Goal: Task Accomplishment & Management: Use online tool/utility

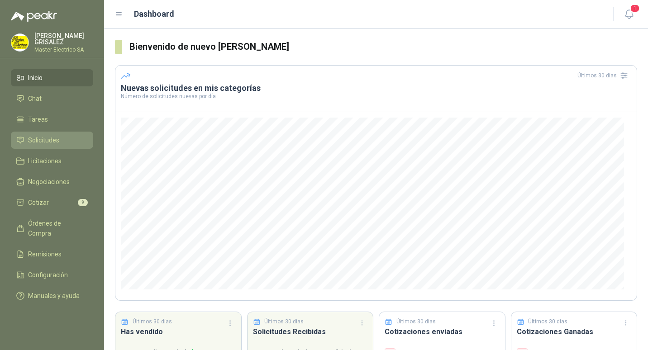
click at [41, 142] on span "Solicitudes" at bounding box center [43, 140] width 31 height 10
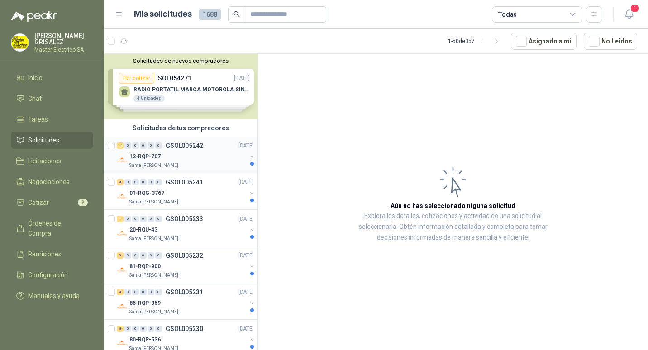
click at [172, 145] on p "GSOL005242" at bounding box center [185, 146] width 38 height 6
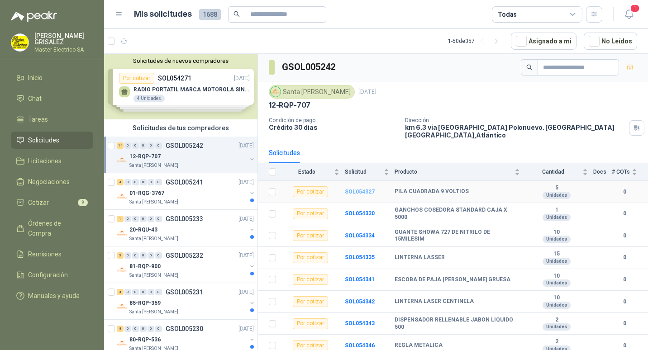
click at [363, 189] on b "SOL054327" at bounding box center [360, 192] width 30 height 6
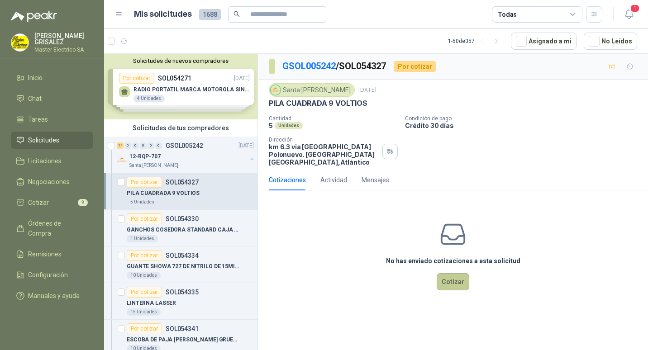
click at [449, 273] on button "Cotizar" at bounding box center [453, 281] width 33 height 17
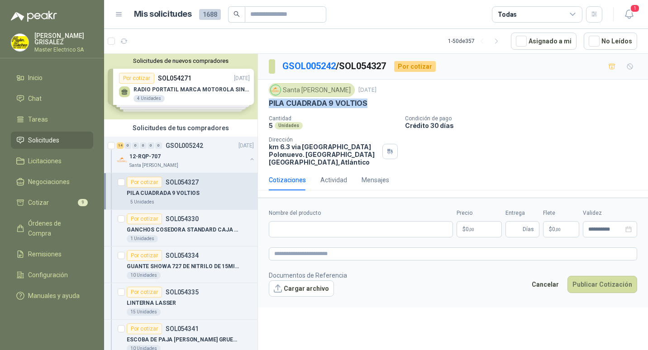
drag, startPoint x: 269, startPoint y: 102, endPoint x: 366, endPoint y: 106, distance: 97.4
click at [366, 106] on div "PILA CUADRADA 9 VOLTIOS" at bounding box center [453, 104] width 368 height 10
drag, startPoint x: 366, startPoint y: 106, endPoint x: 362, endPoint y: 103, distance: 5.3
copy p "PILA CUADRADA 9 VOLTIOS"
paste input "**********"
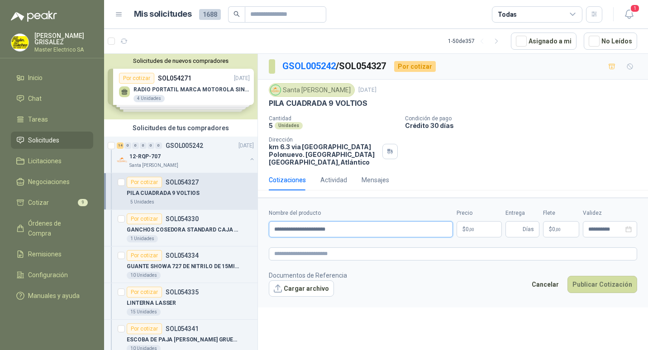
type input "**********"
click at [472, 227] on span ",00" at bounding box center [471, 229] width 5 height 5
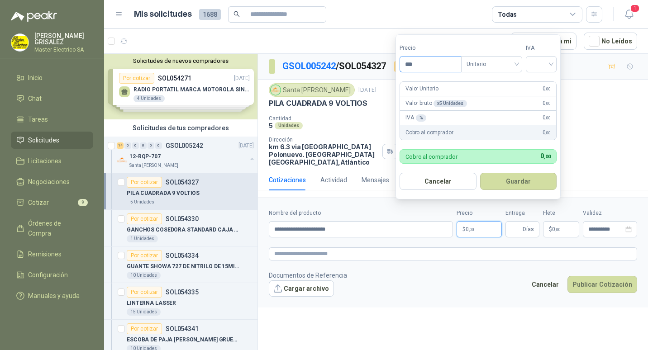
click at [411, 66] on input "***" at bounding box center [430, 64] width 61 height 15
click at [519, 63] on div "Unitario" at bounding box center [491, 64] width 61 height 16
type input "********"
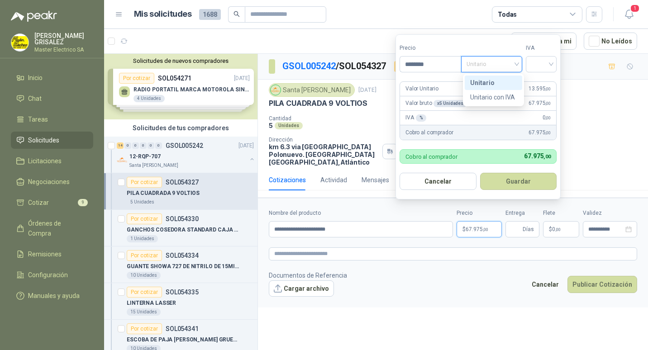
click at [474, 81] on div "Unitario" at bounding box center [493, 83] width 47 height 10
click at [551, 63] on input "search" at bounding box center [541, 64] width 20 height 14
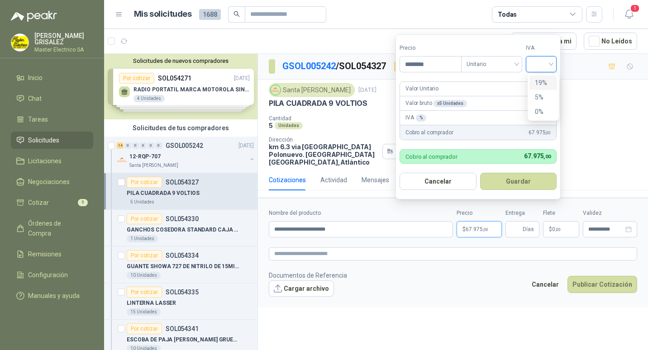
click at [542, 84] on div "19%" at bounding box center [543, 83] width 17 height 10
click at [511, 180] on button "Guardar" at bounding box center [520, 181] width 78 height 17
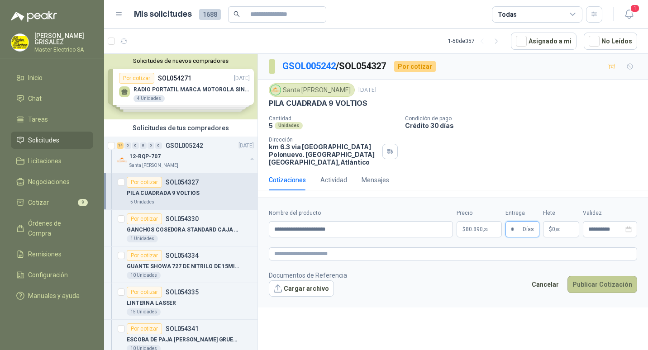
type input "*"
click at [594, 278] on button "Publicar Cotización" at bounding box center [603, 284] width 70 height 17
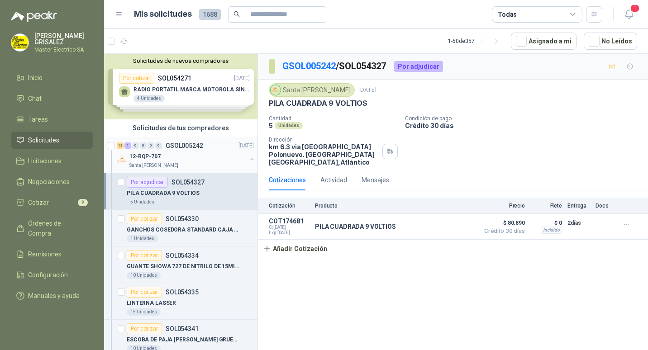
click at [177, 143] on p "GSOL005242" at bounding box center [185, 146] width 38 height 6
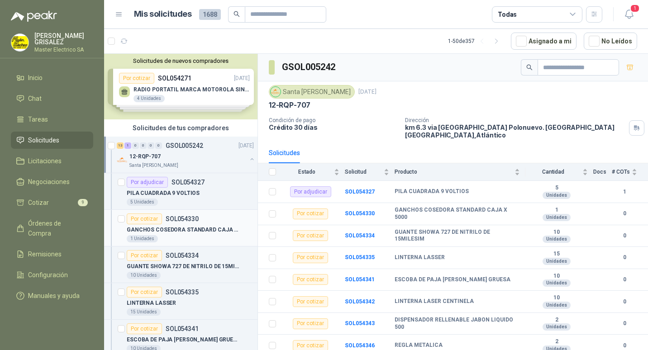
click at [181, 219] on p "SOL054330" at bounding box center [182, 219] width 33 height 6
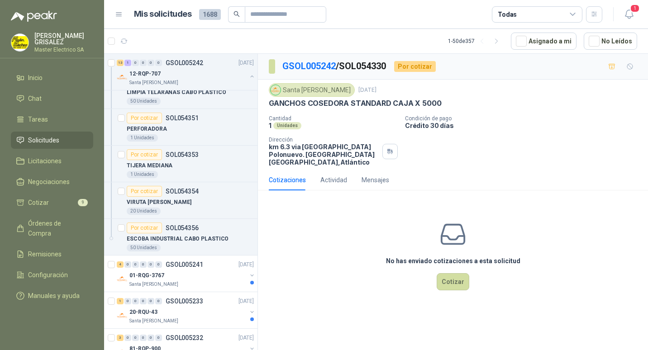
scroll to position [453, 0]
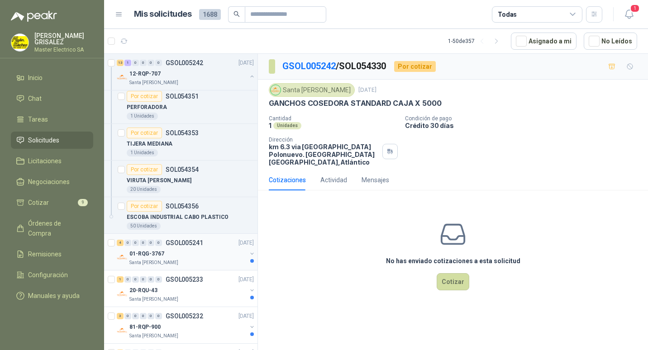
click at [182, 244] on p "GSOL005241" at bounding box center [185, 243] width 38 height 6
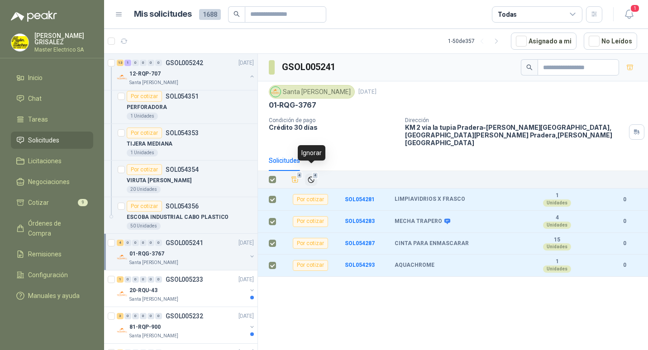
click at [316, 172] on span "4" at bounding box center [315, 175] width 6 height 7
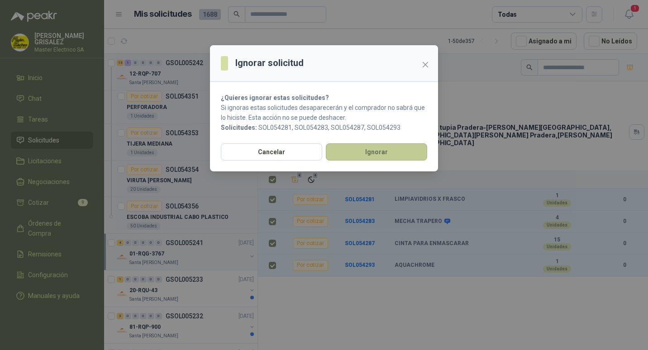
click at [363, 151] on button "Ignorar" at bounding box center [376, 151] width 101 height 17
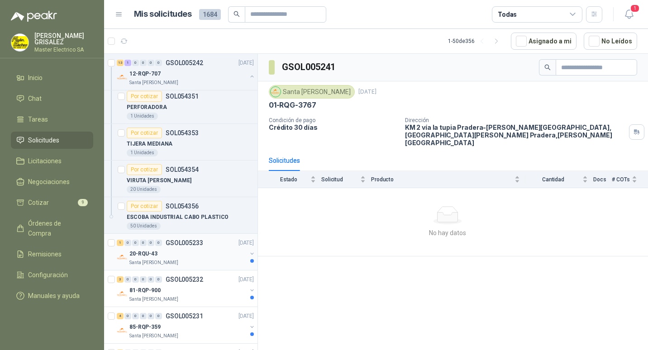
click at [181, 243] on p "GSOL005233" at bounding box center [185, 243] width 38 height 6
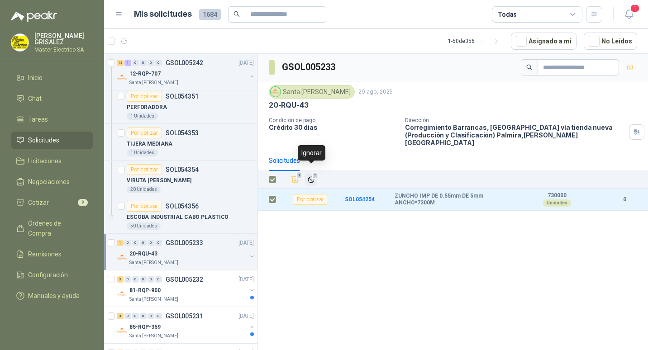
click at [313, 172] on span "1" at bounding box center [315, 175] width 6 height 7
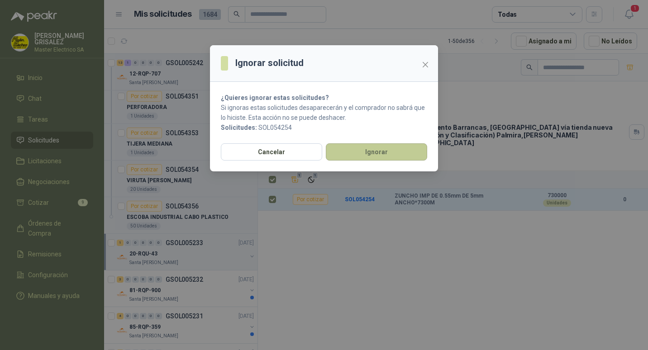
click at [361, 156] on button "Ignorar" at bounding box center [376, 151] width 101 height 17
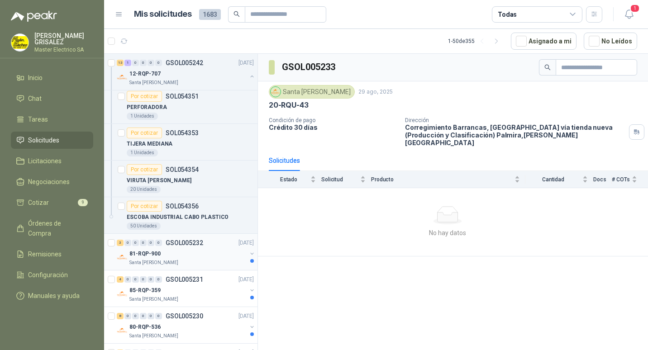
click at [175, 240] on p "GSOL005232" at bounding box center [185, 243] width 38 height 6
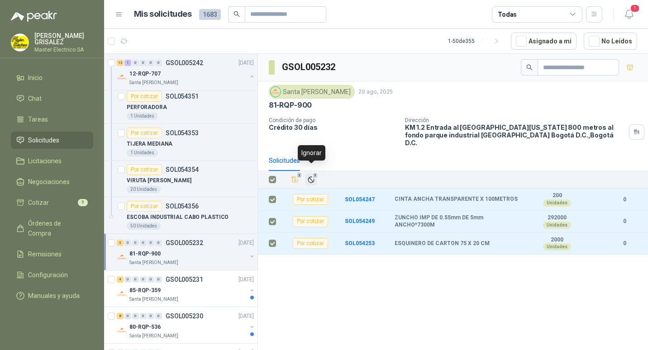
click at [313, 172] on span "3" at bounding box center [315, 175] width 6 height 7
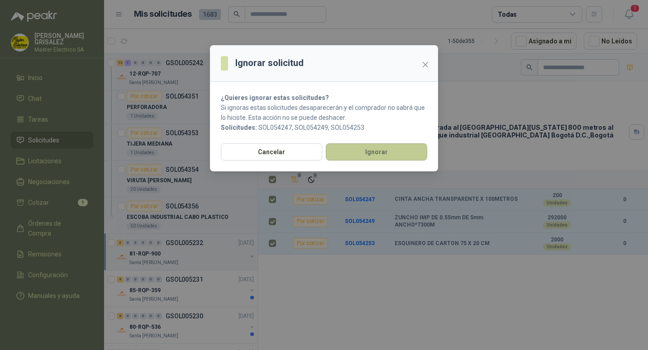
click at [362, 152] on button "Ignorar" at bounding box center [376, 151] width 101 height 17
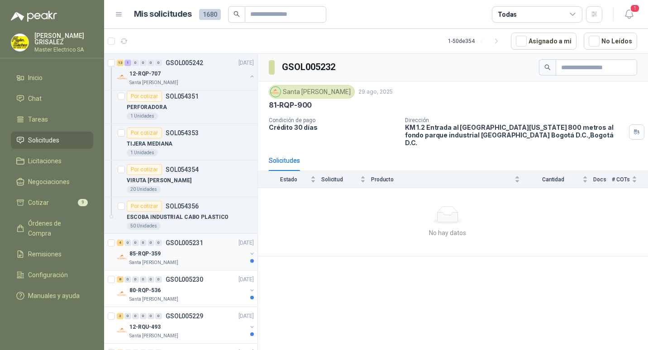
click at [179, 243] on p "GSOL005231" at bounding box center [185, 243] width 38 height 6
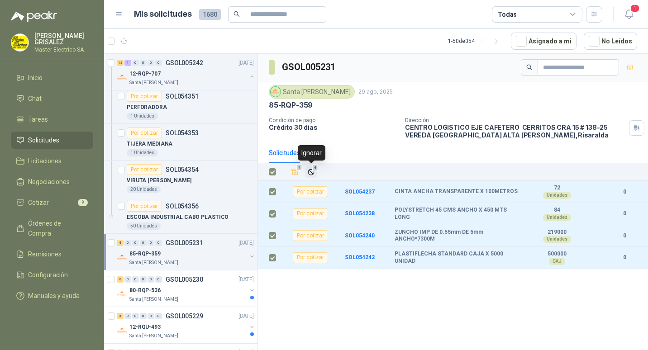
click at [313, 173] on icon "Ignorar" at bounding box center [311, 172] width 8 height 8
click at [309, 170] on icon "Ignorar" at bounding box center [311, 172] width 8 height 8
click at [309, 170] on div "Cancelar Ignorar" at bounding box center [324, 157] width 228 height 28
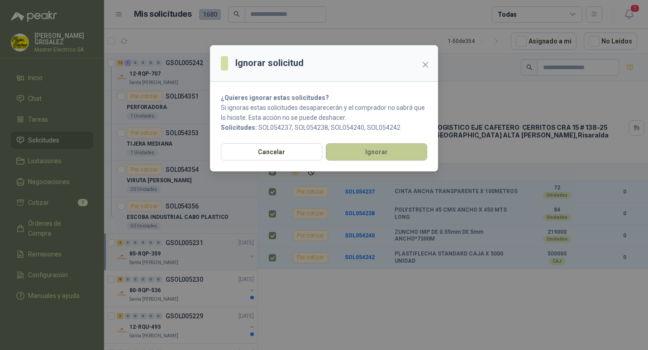
click at [366, 152] on button "Ignorar" at bounding box center [376, 151] width 101 height 17
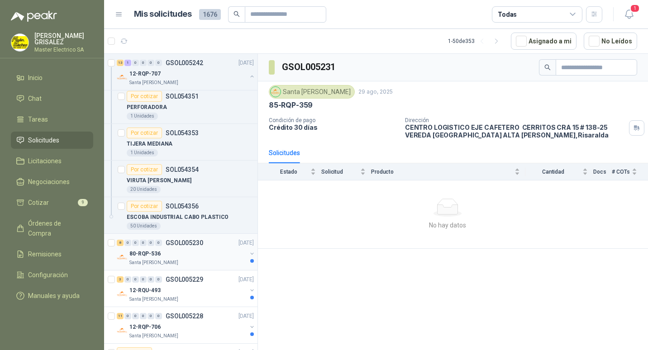
click at [179, 243] on p "GSOL005230" at bounding box center [185, 243] width 38 height 6
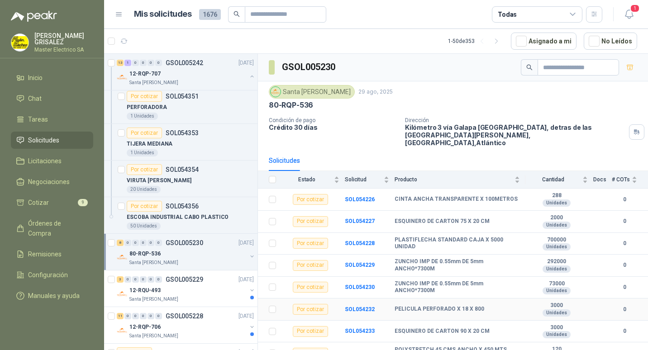
scroll to position [4, 0]
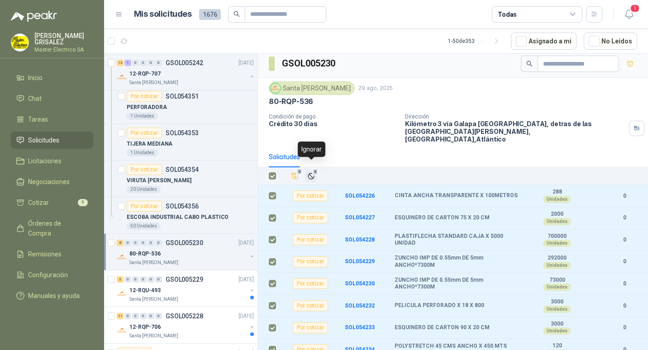
click at [315, 168] on span "8" at bounding box center [315, 171] width 6 height 7
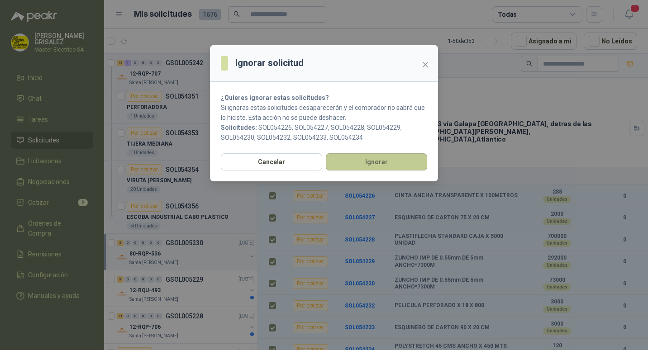
click at [364, 162] on button "Ignorar" at bounding box center [376, 161] width 101 height 17
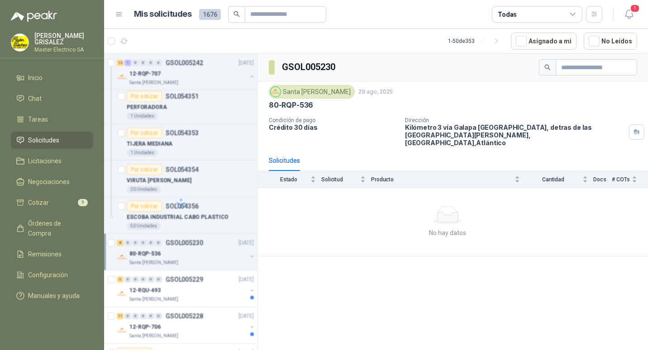
scroll to position [0, 0]
click at [185, 242] on p "GSOL005229" at bounding box center [185, 243] width 38 height 6
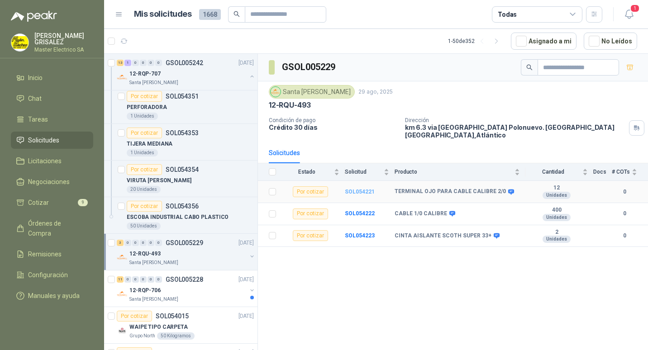
click at [362, 189] on b "SOL054221" at bounding box center [360, 192] width 30 height 6
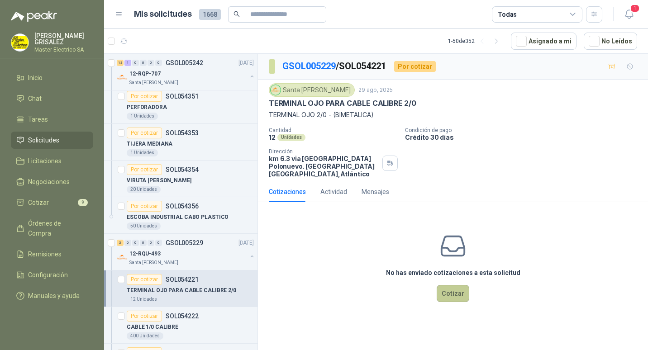
click at [449, 285] on button "Cotizar" at bounding box center [453, 293] width 33 height 17
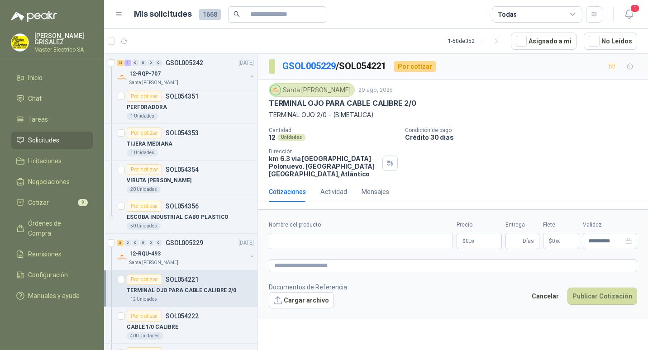
click at [466, 239] on span "0 ,00" at bounding box center [470, 241] width 9 height 5
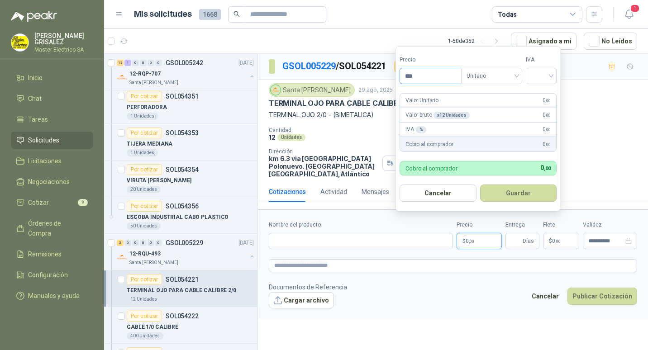
click at [411, 75] on input "***" at bounding box center [430, 75] width 61 height 15
click at [517, 75] on span "Unitario" at bounding box center [492, 76] width 50 height 14
type input "********"
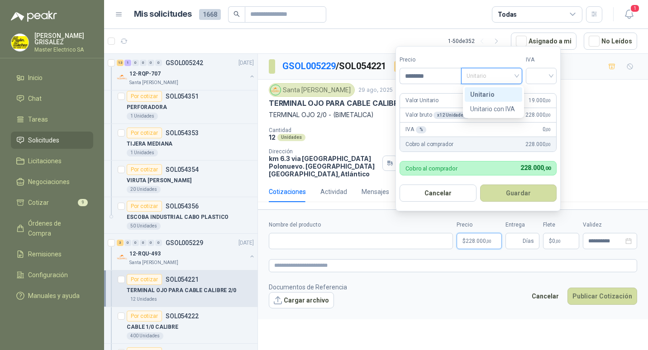
click at [479, 93] on div "Unitario" at bounding box center [493, 95] width 47 height 10
click at [556, 75] on div at bounding box center [541, 76] width 31 height 16
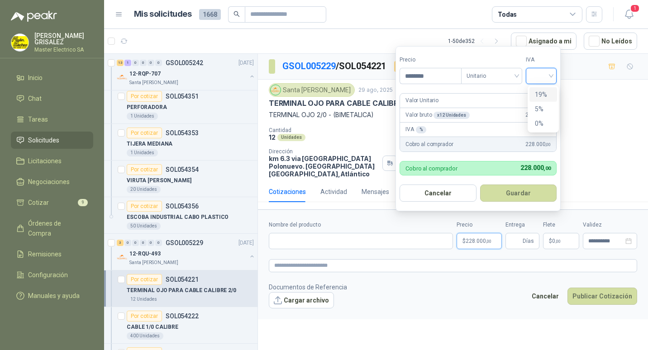
click at [541, 97] on div "19%" at bounding box center [543, 95] width 17 height 10
click at [519, 192] on button "Guardar" at bounding box center [520, 193] width 78 height 17
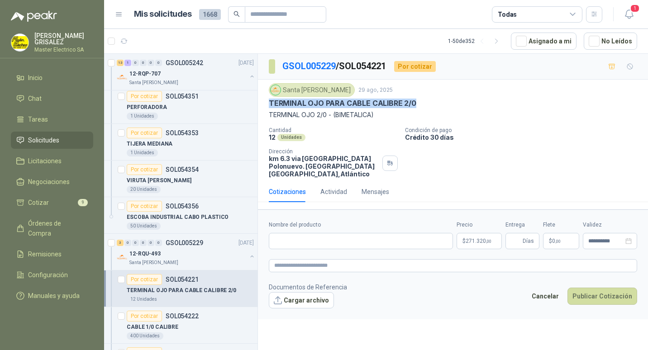
drag, startPoint x: 271, startPoint y: 102, endPoint x: 422, endPoint y: 100, distance: 151.6
click at [422, 100] on div "TERMINAL OJO PARA CABLE CALIBRE 2/0" at bounding box center [453, 104] width 368 height 10
drag, startPoint x: 422, startPoint y: 100, endPoint x: 393, endPoint y: 102, distance: 29.5
copy p "TERMINAL OJO PARA CABLE CALIBRE 2/0"
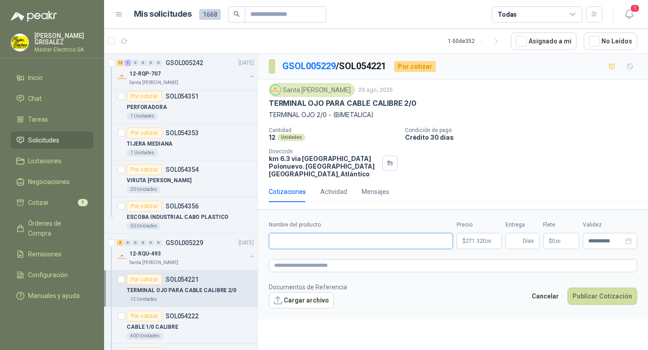
paste input "**********"
type input "**********"
click at [518, 238] on input "Entrega" at bounding box center [516, 241] width 10 height 15
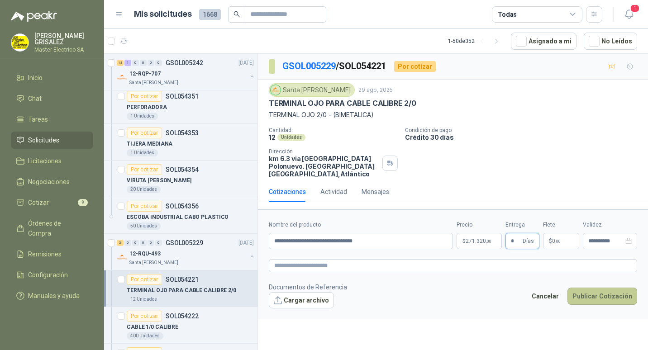
type input "*"
click at [597, 288] on button "Publicar Cotización" at bounding box center [603, 296] width 70 height 17
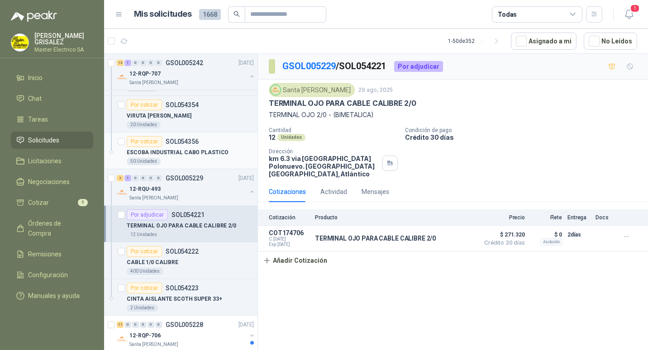
scroll to position [543, 0]
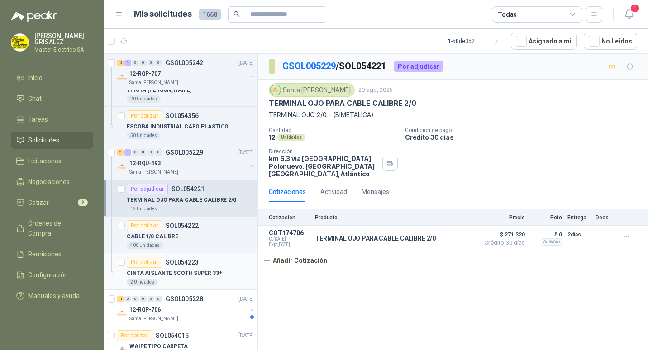
click at [172, 266] on div "Por cotizar SOL054223" at bounding box center [163, 262] width 72 height 11
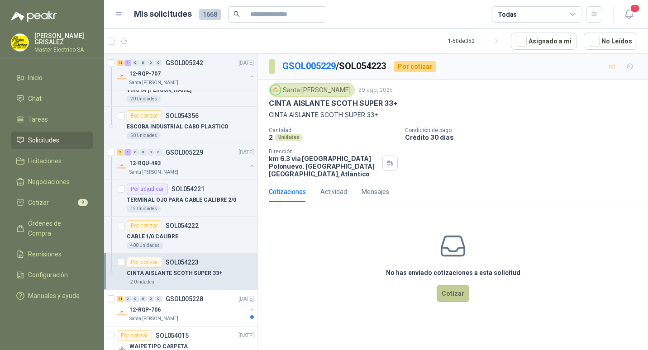
click at [454, 287] on button "Cotizar" at bounding box center [453, 293] width 33 height 17
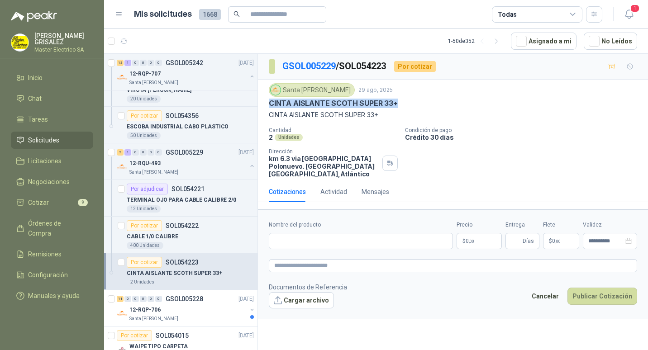
drag, startPoint x: 270, startPoint y: 105, endPoint x: 395, endPoint y: 106, distance: 124.9
click at [395, 106] on p "CINTA AISLANTE SCOTH SUPER 33+" at bounding box center [333, 104] width 129 height 10
drag, startPoint x: 395, startPoint y: 106, endPoint x: 382, endPoint y: 102, distance: 14.3
copy p "CINTA AISLANTE SCOTH SUPER 33+"
click at [411, 113] on p "CINTA AISLANTE SCOTH SUPER 33+" at bounding box center [453, 115] width 368 height 10
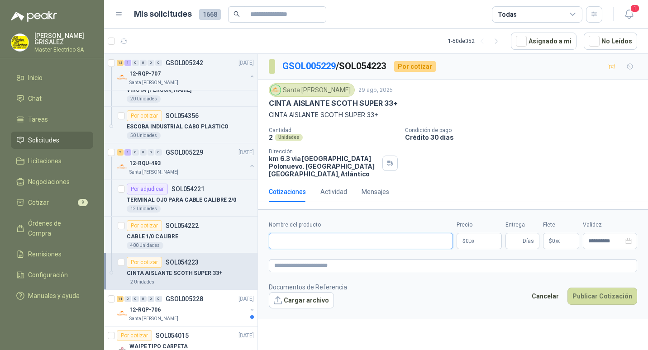
paste input "**********"
type input "**********"
click at [473, 239] on span ",00" at bounding box center [471, 241] width 5 height 5
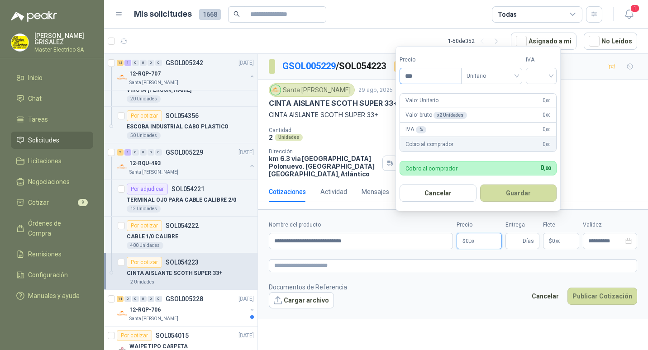
click at [411, 73] on input "***" at bounding box center [430, 75] width 61 height 15
click at [518, 74] on div "Unitario" at bounding box center [491, 76] width 61 height 16
type input "********"
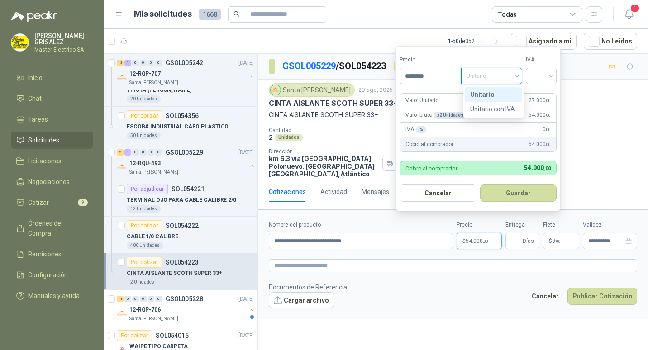
click at [487, 93] on div "Unitario" at bounding box center [493, 95] width 47 height 10
click at [554, 73] on div at bounding box center [541, 76] width 31 height 16
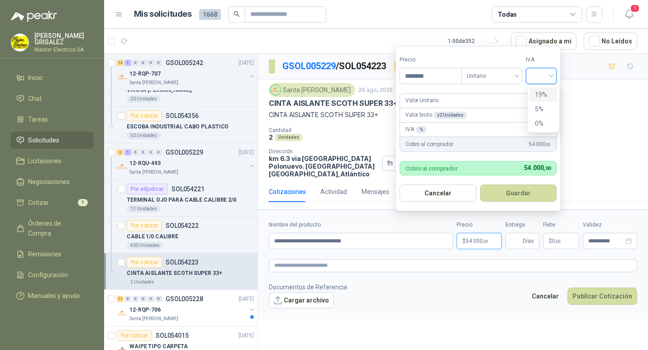
click at [538, 93] on div "19%" at bounding box center [543, 95] width 17 height 10
click at [517, 192] on button "Guardar" at bounding box center [520, 193] width 78 height 17
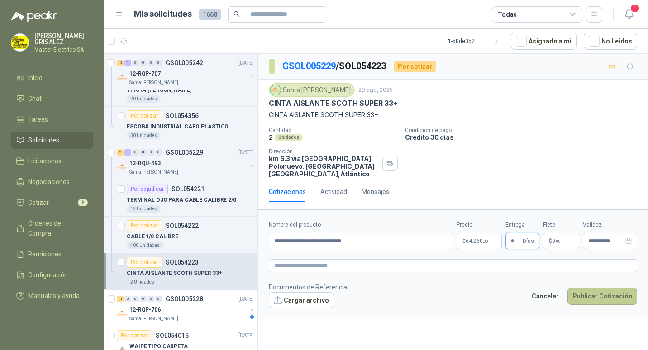
type input "*"
click at [609, 288] on button "Publicar Cotización" at bounding box center [603, 296] width 70 height 17
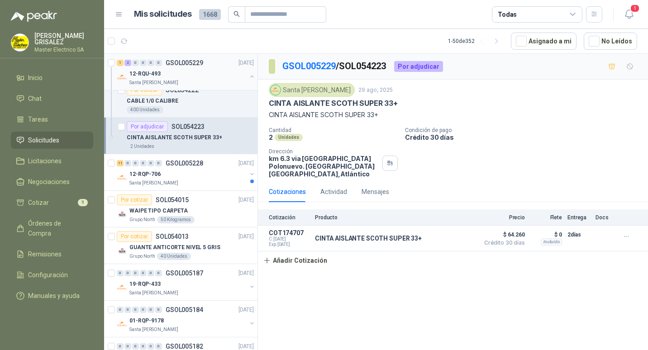
scroll to position [769, 0]
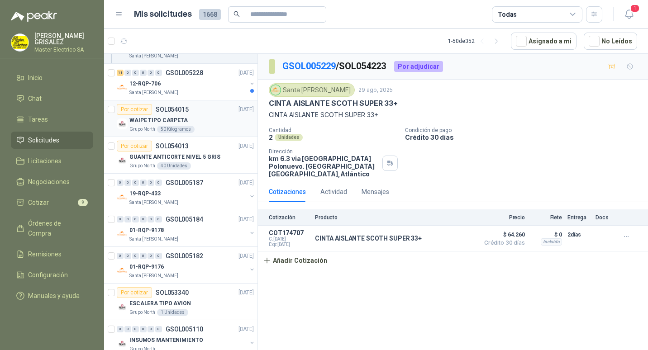
click at [164, 110] on p "SOL054015" at bounding box center [172, 109] width 33 height 6
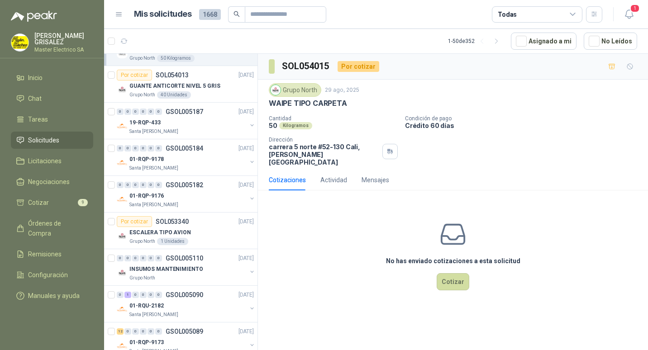
scroll to position [860, 0]
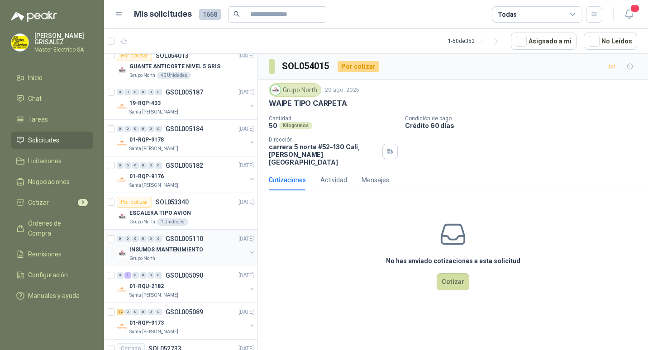
click at [184, 249] on p "INSUMOS MANTENIMIENTO" at bounding box center [165, 250] width 73 height 9
